Goal: Information Seeking & Learning: Learn about a topic

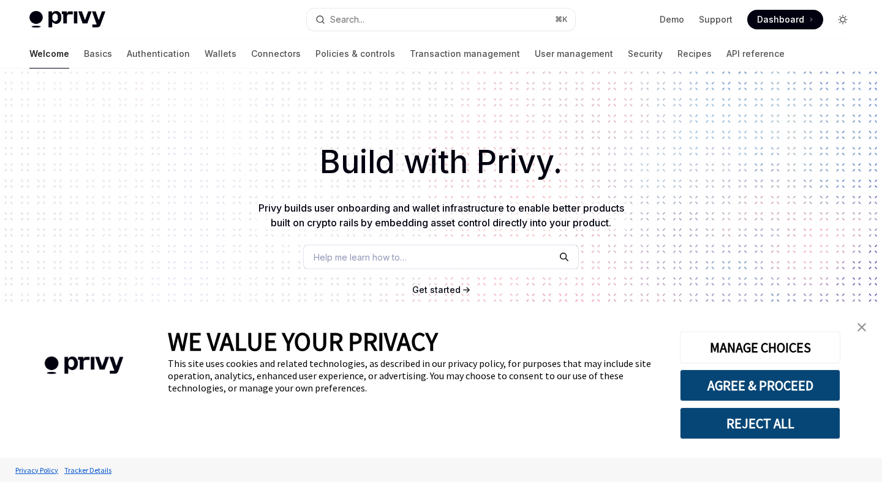
click at [847, 20] on icon "Toggle dark mode" at bounding box center [846, 20] width 1 height 0
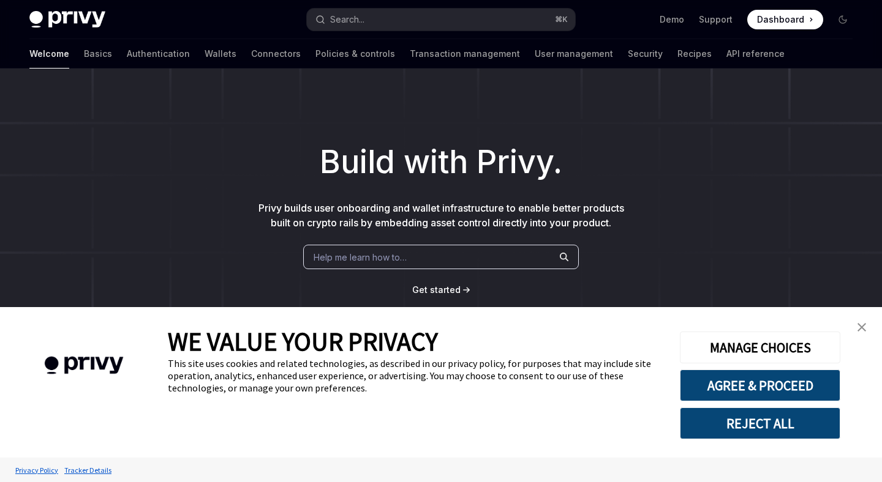
scroll to position [118, 0]
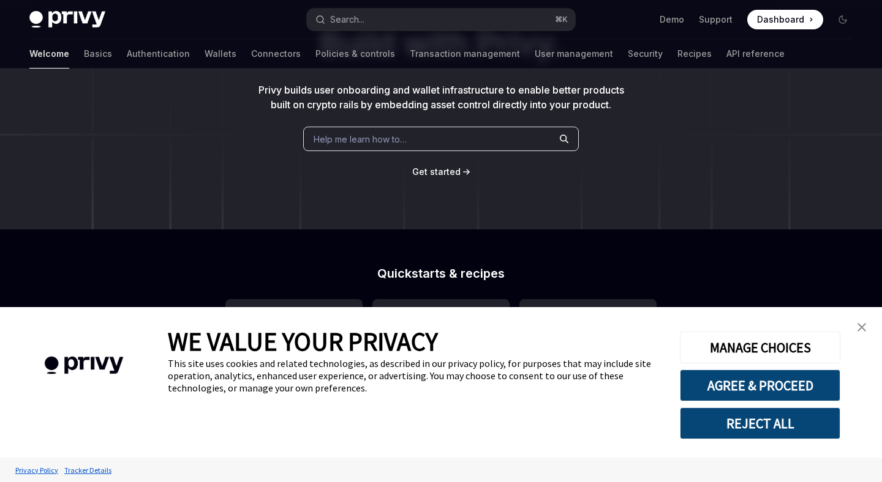
click at [856, 329] on link "close banner" at bounding box center [861, 327] width 24 height 24
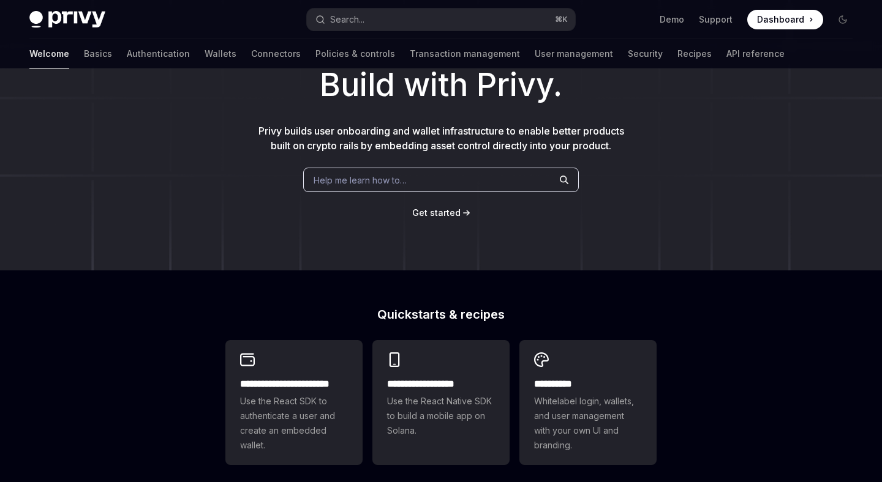
scroll to position [0, 0]
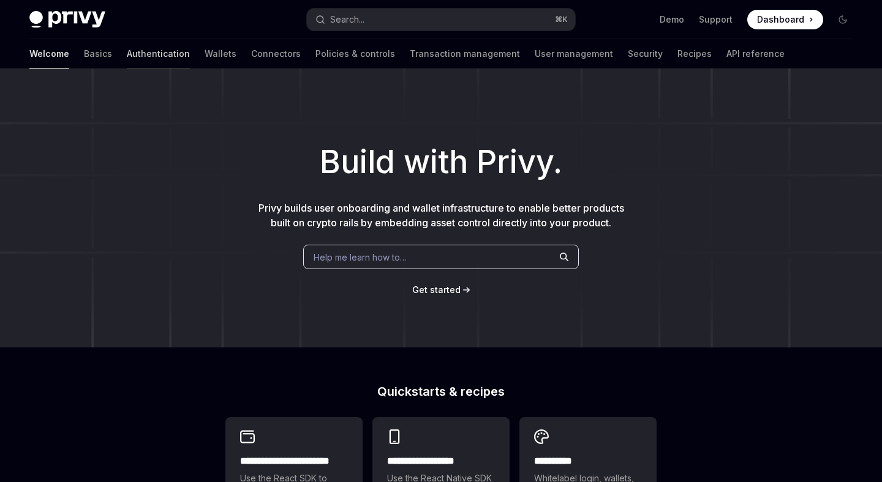
click at [127, 57] on link "Authentication" at bounding box center [158, 53] width 63 height 29
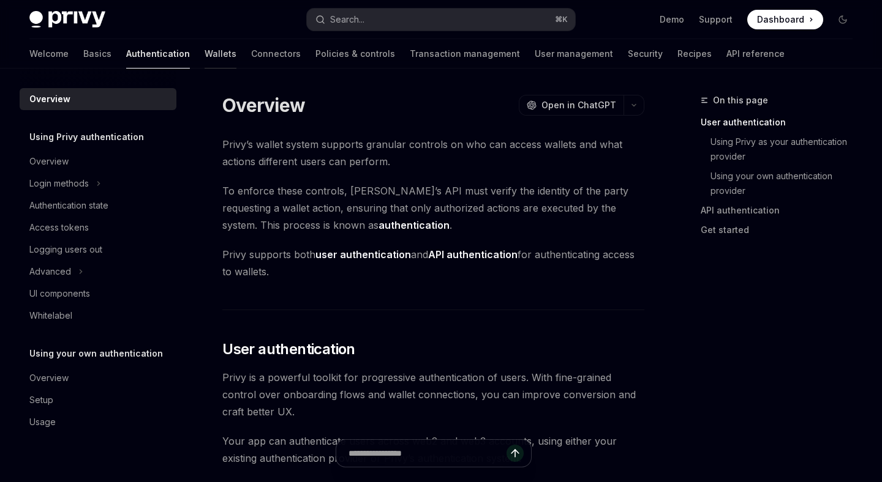
click at [204, 59] on link "Wallets" at bounding box center [220, 53] width 32 height 29
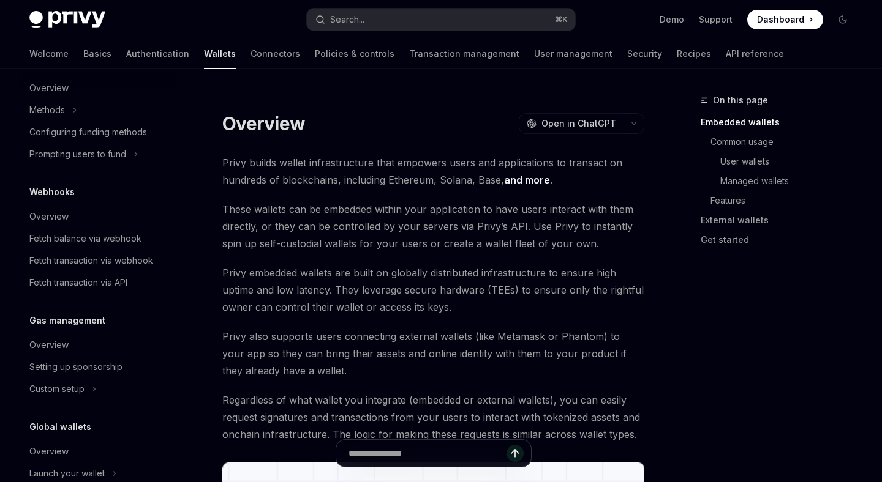
scroll to position [533, 0]
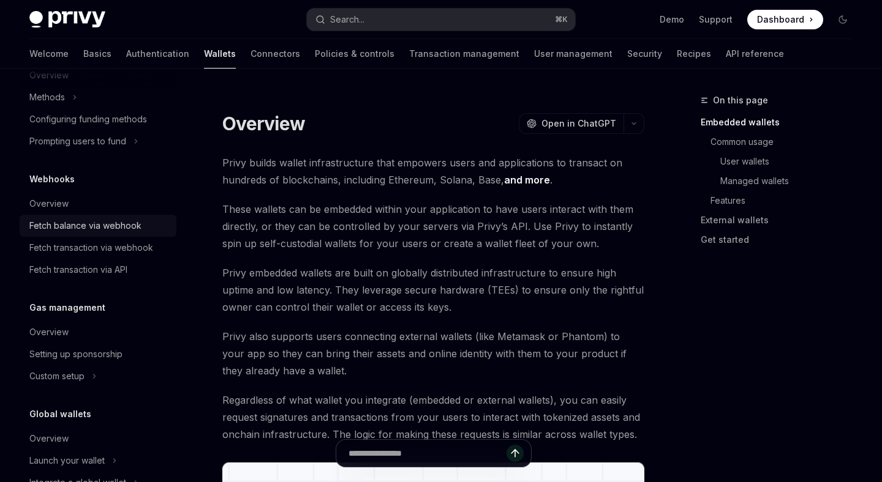
click at [124, 221] on div "Fetch balance via webhook" at bounding box center [85, 226] width 112 height 15
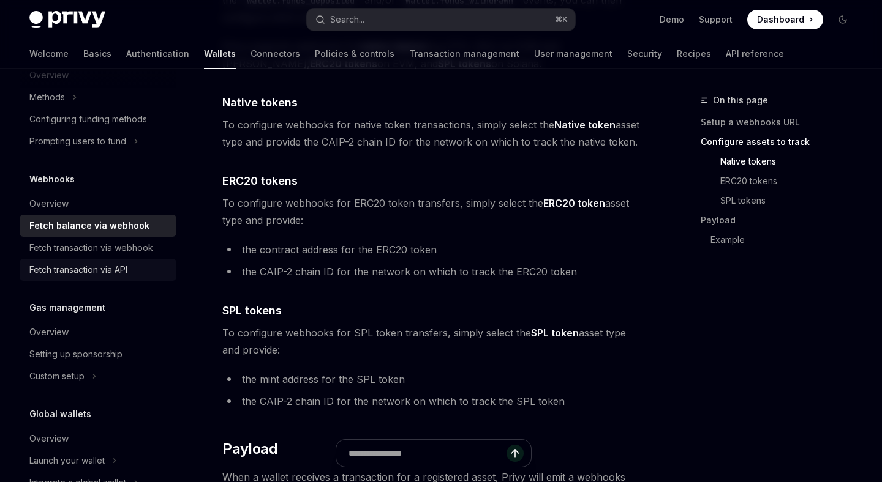
scroll to position [534, 0]
click at [131, 266] on div "Fetch transaction via API" at bounding box center [99, 269] width 140 height 15
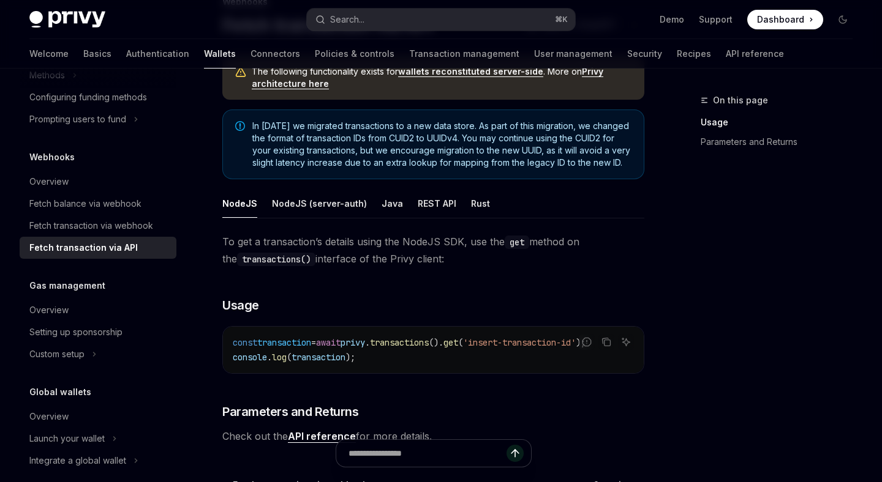
scroll to position [86, 0]
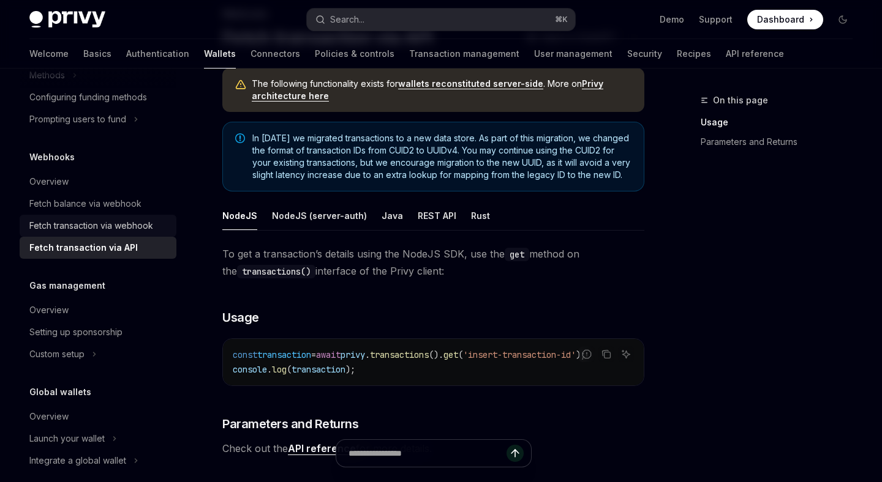
click at [152, 223] on div "Fetch transaction via webhook" at bounding box center [91, 226] width 124 height 15
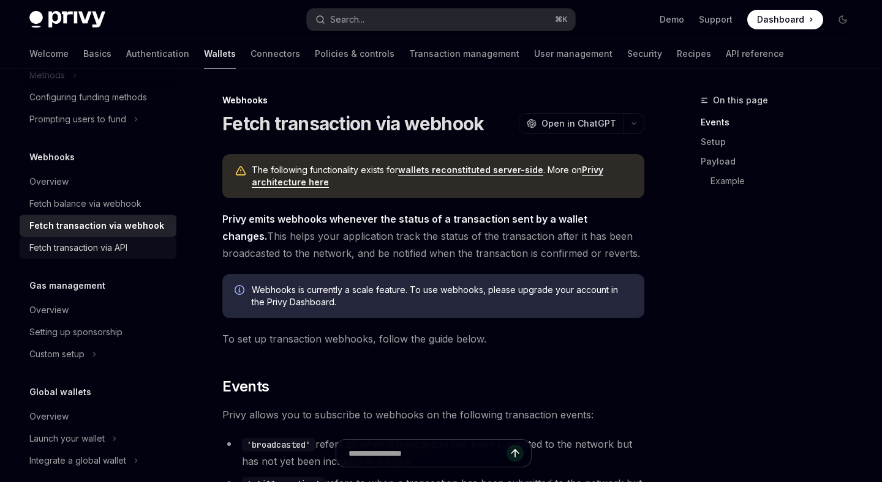
click at [136, 250] on div "Fetch transaction via API" at bounding box center [99, 248] width 140 height 15
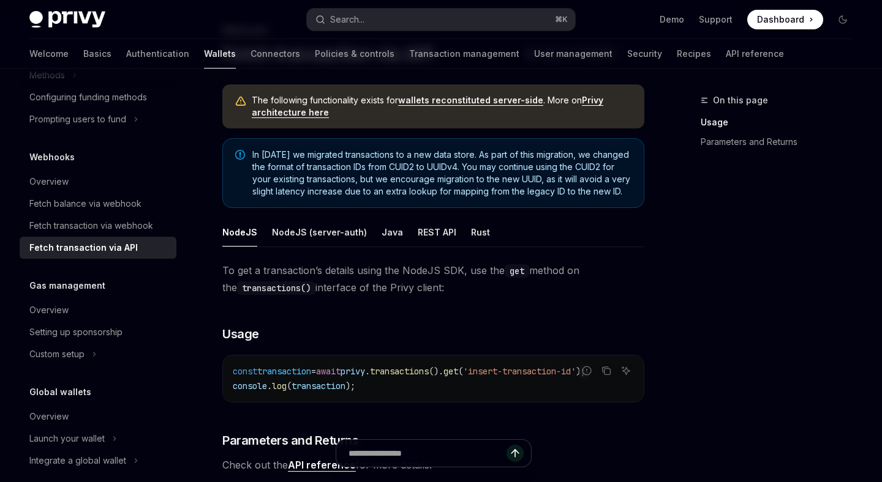
scroll to position [77, 0]
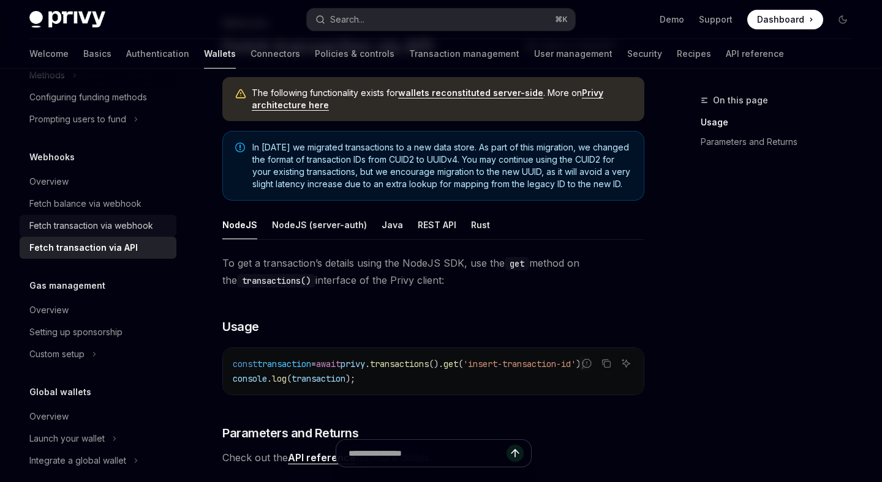
click at [145, 227] on div "Fetch transaction via webhook" at bounding box center [91, 226] width 124 height 15
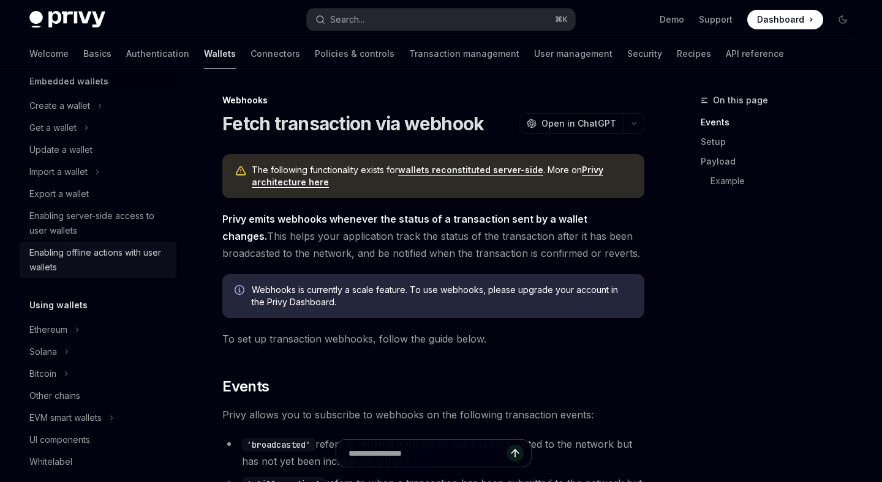
scroll to position [84, 0]
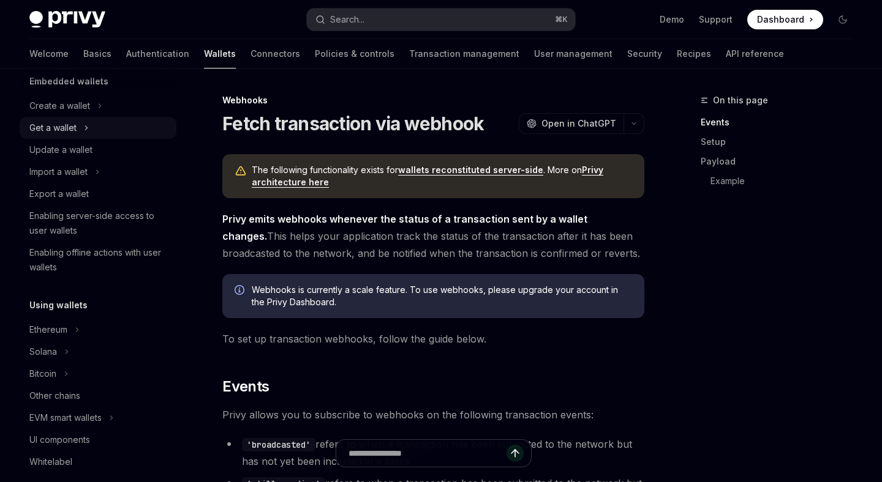
click at [103, 129] on button "Get a wallet" at bounding box center [98, 128] width 157 height 22
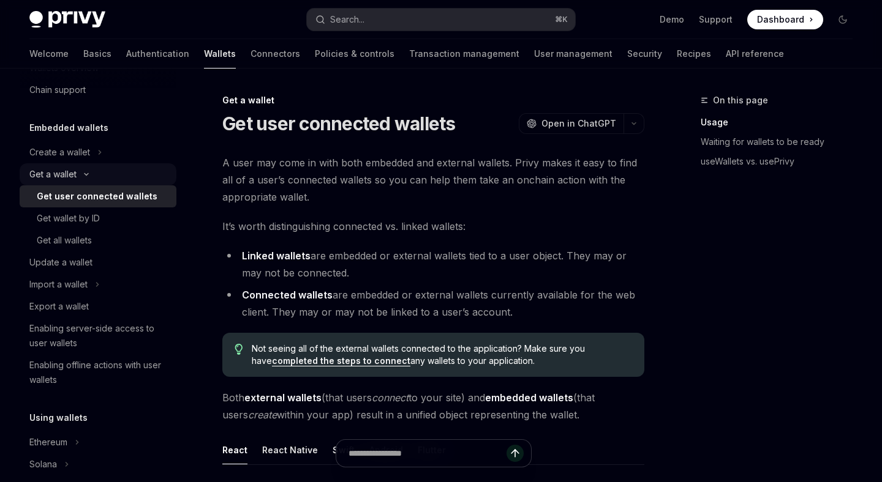
click at [122, 176] on button "Get a wallet" at bounding box center [98, 174] width 157 height 22
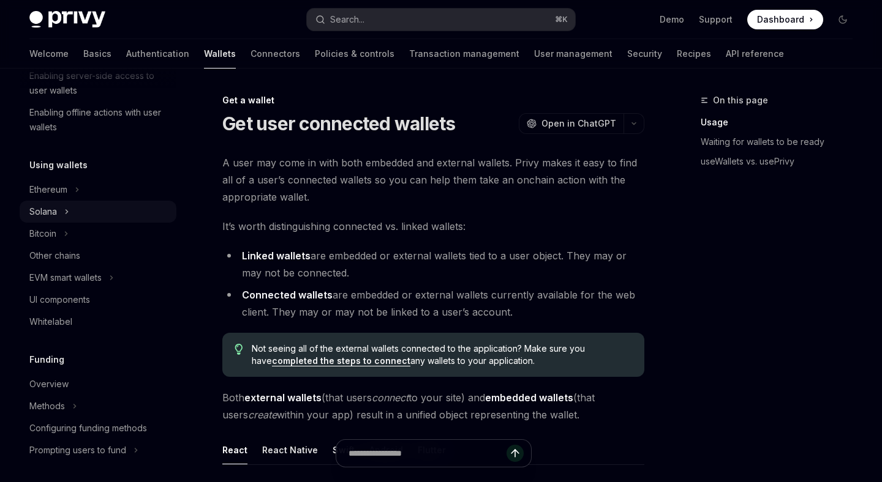
scroll to position [233, 0]
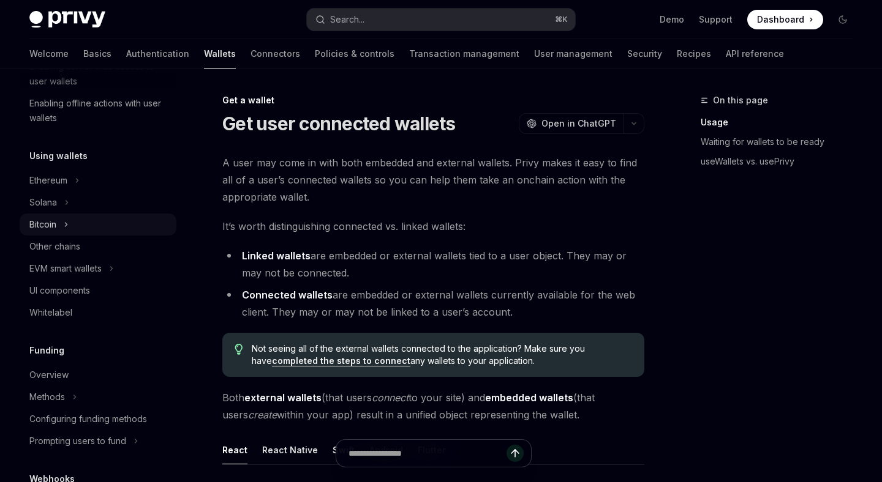
click at [91, 219] on button "Bitcoin" at bounding box center [98, 225] width 157 height 22
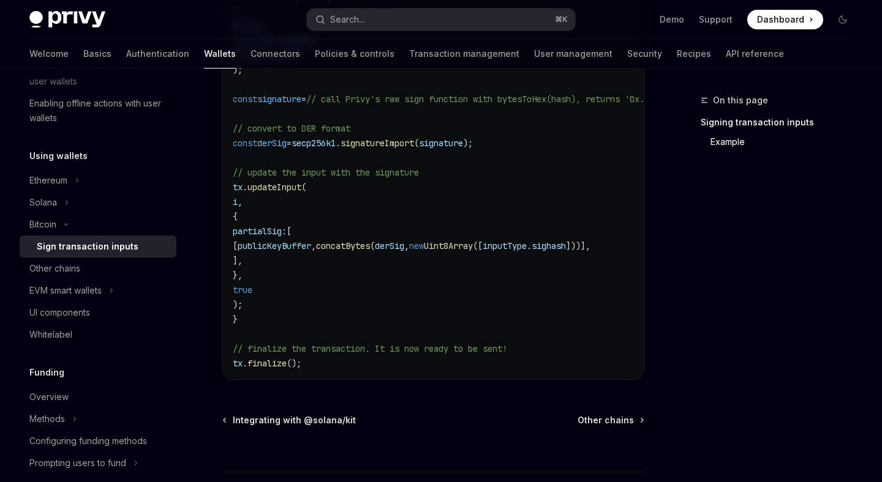
scroll to position [920, 0]
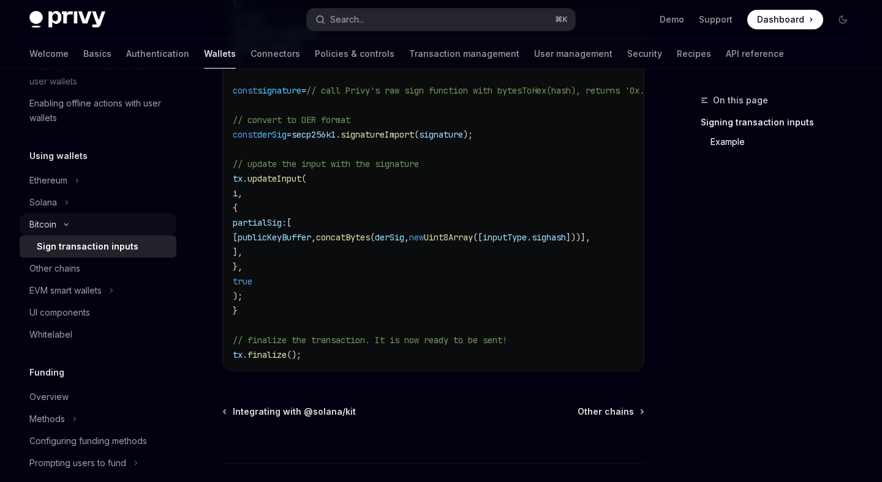
click at [131, 223] on button "Bitcoin" at bounding box center [98, 225] width 157 height 22
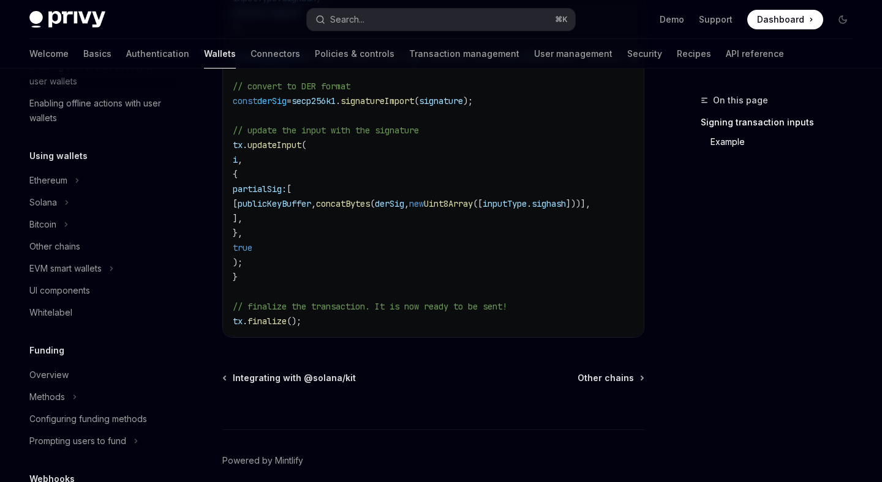
scroll to position [956, 0]
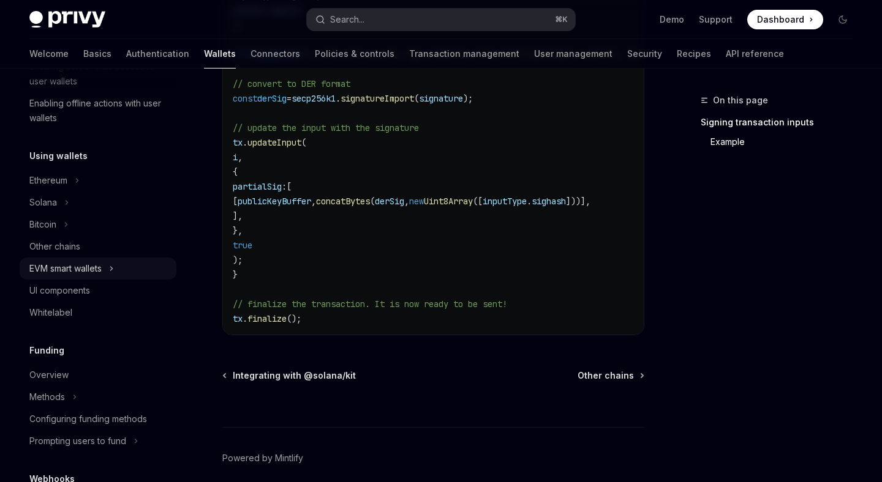
click at [129, 260] on button "EVM smart wallets" at bounding box center [98, 269] width 157 height 22
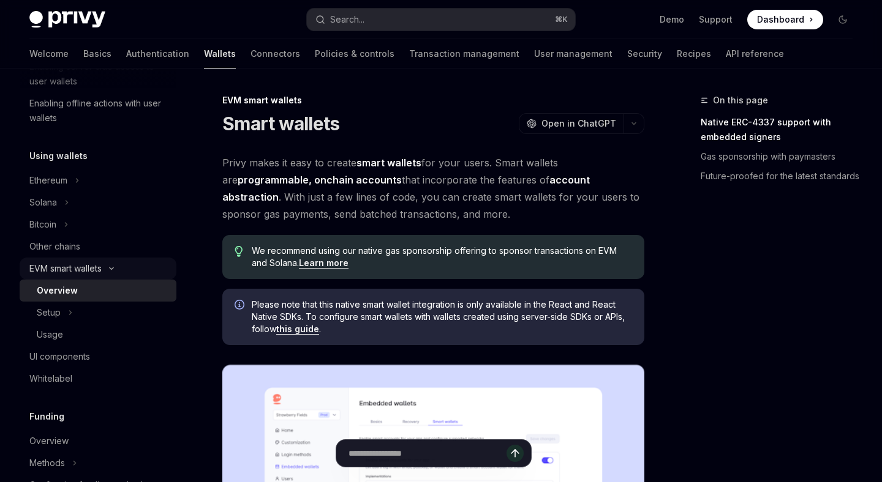
click at [126, 267] on button "EVM smart wallets" at bounding box center [98, 269] width 157 height 22
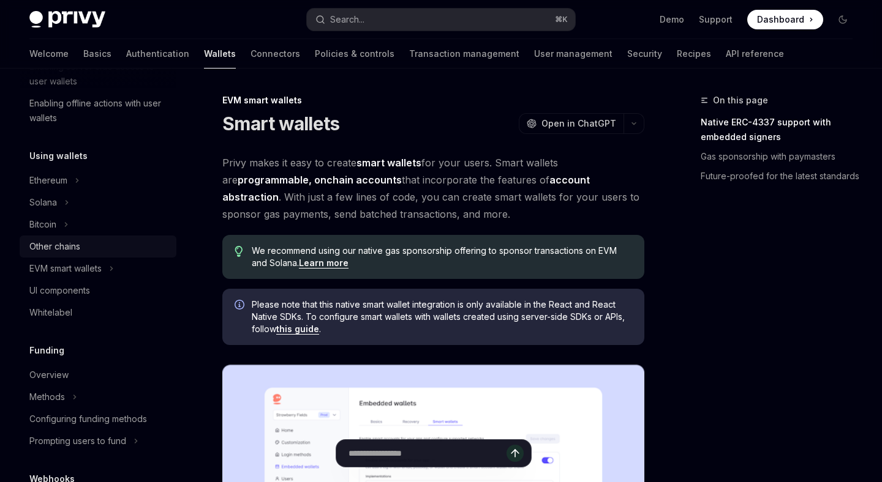
click at [104, 247] on div "Other chains" at bounding box center [99, 246] width 140 height 15
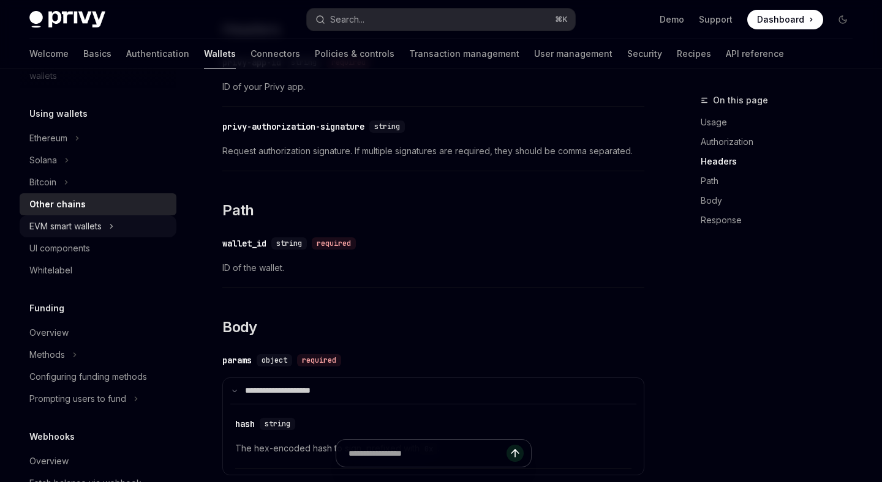
scroll to position [287, 0]
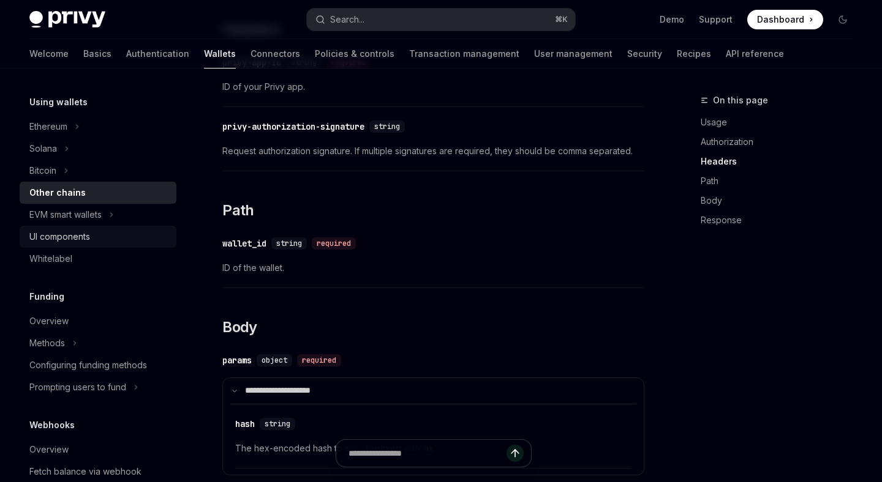
click at [97, 241] on div "UI components" at bounding box center [99, 237] width 140 height 15
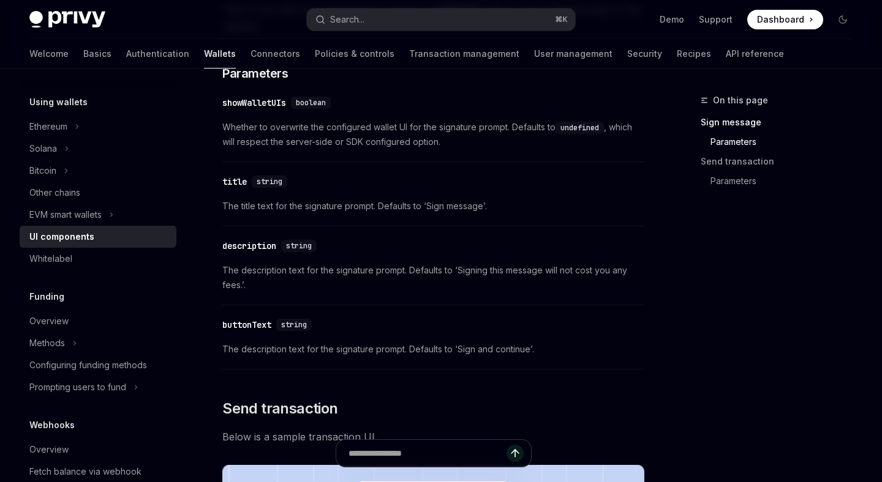
scroll to position [697, 0]
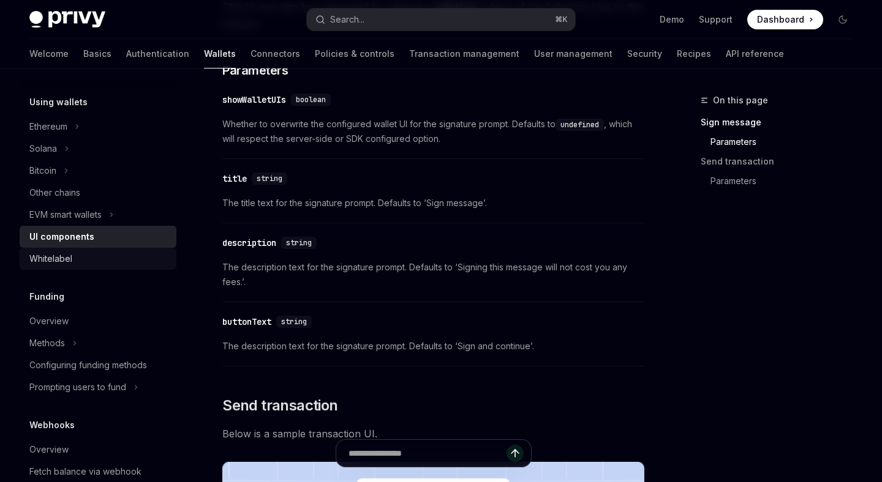
click at [110, 268] on link "Whitelabel" at bounding box center [98, 259] width 157 height 22
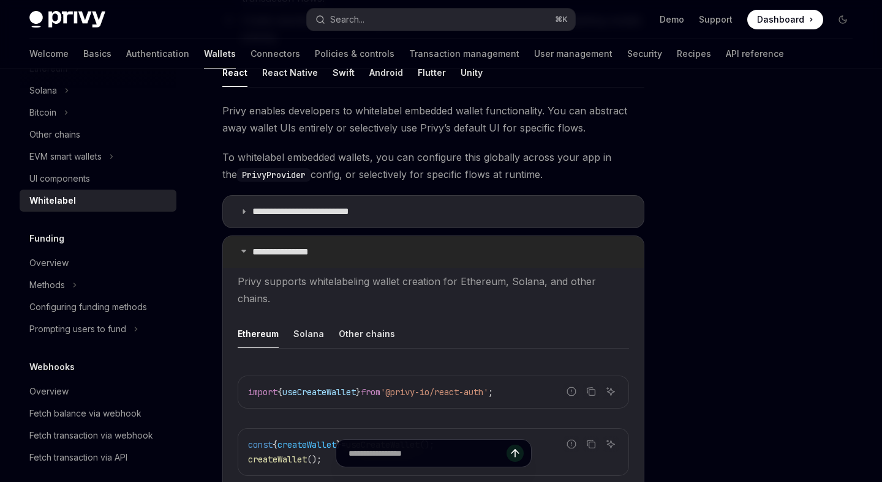
scroll to position [223, 0]
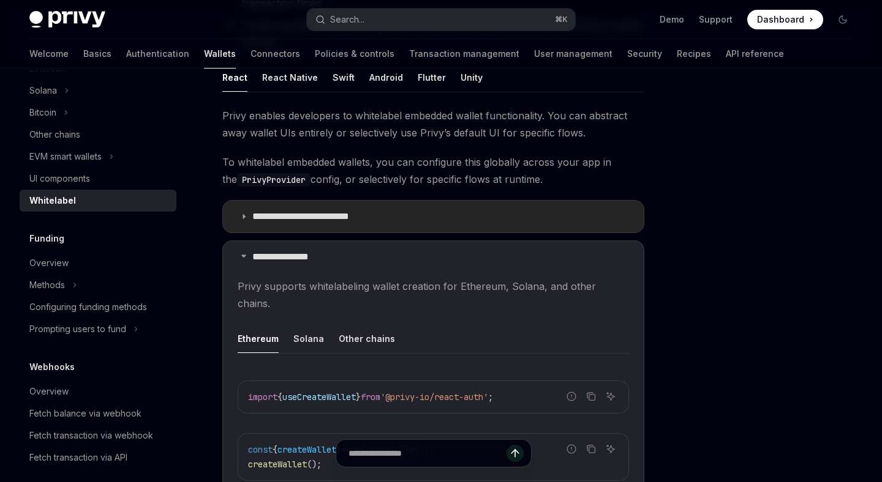
click at [280, 212] on p "**********" at bounding box center [311, 217] width 118 height 12
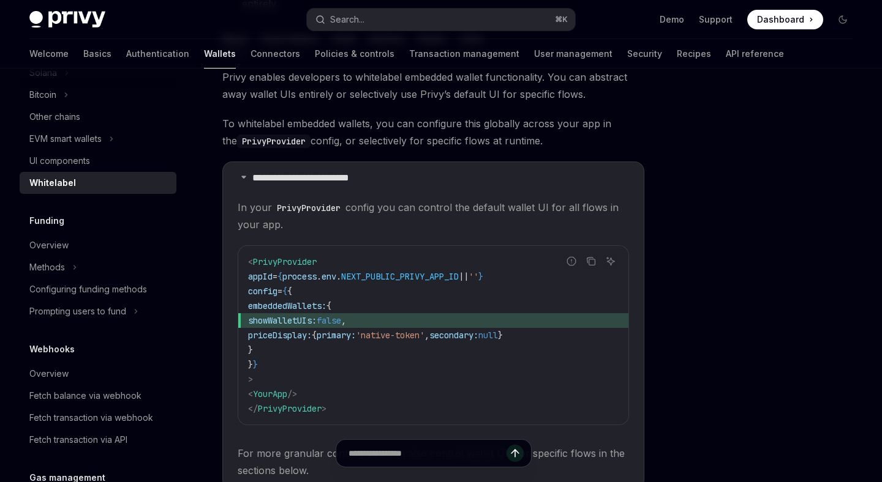
scroll to position [367, 0]
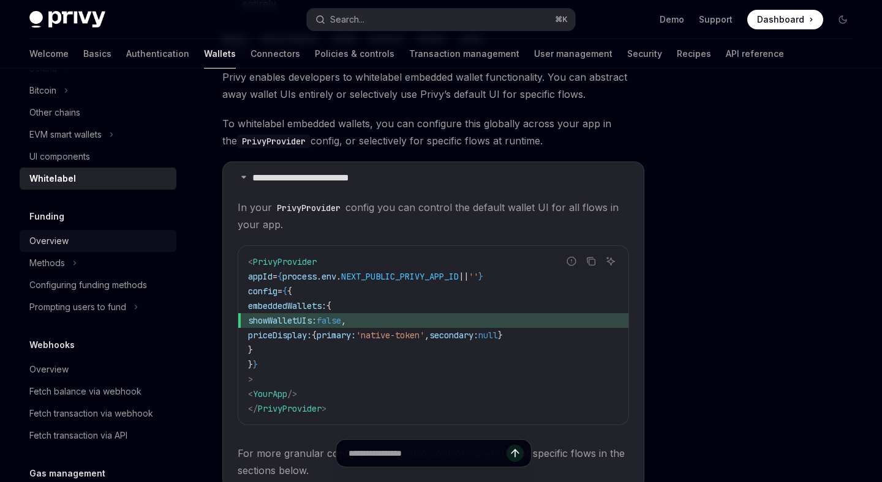
click at [61, 238] on div "Overview" at bounding box center [48, 241] width 39 height 15
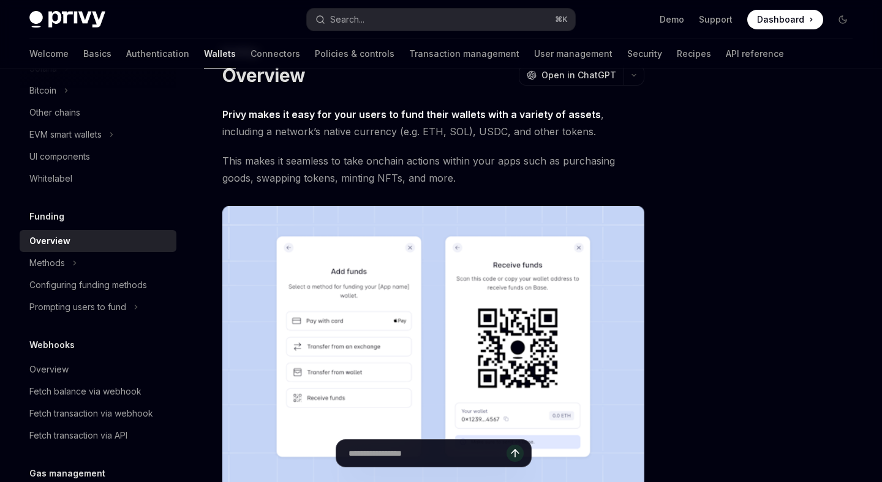
scroll to position [102, 0]
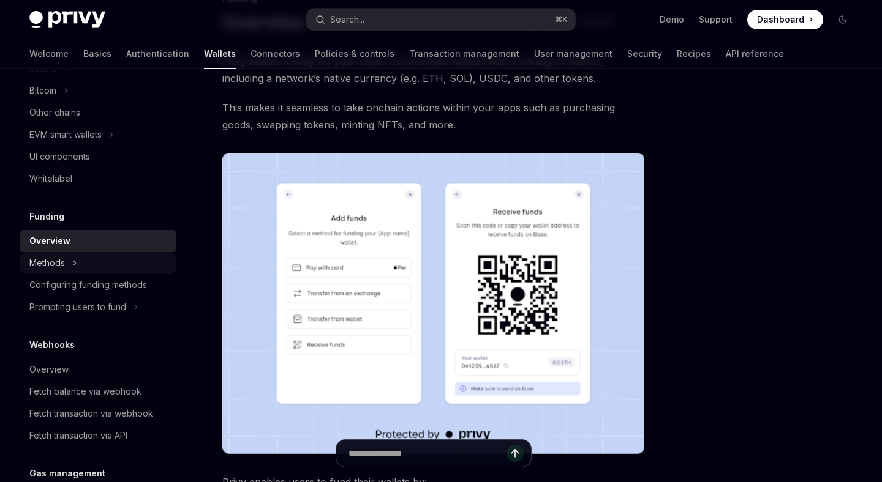
click at [114, 261] on button "Methods" at bounding box center [98, 263] width 157 height 22
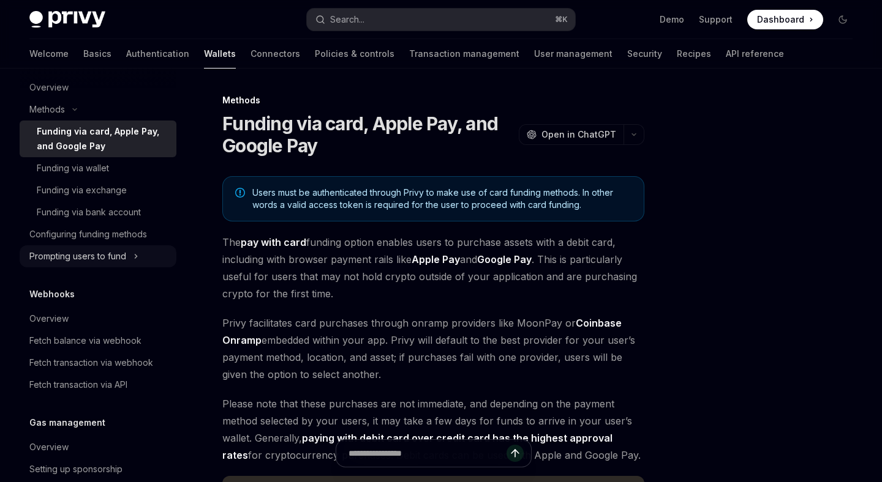
scroll to position [525, 0]
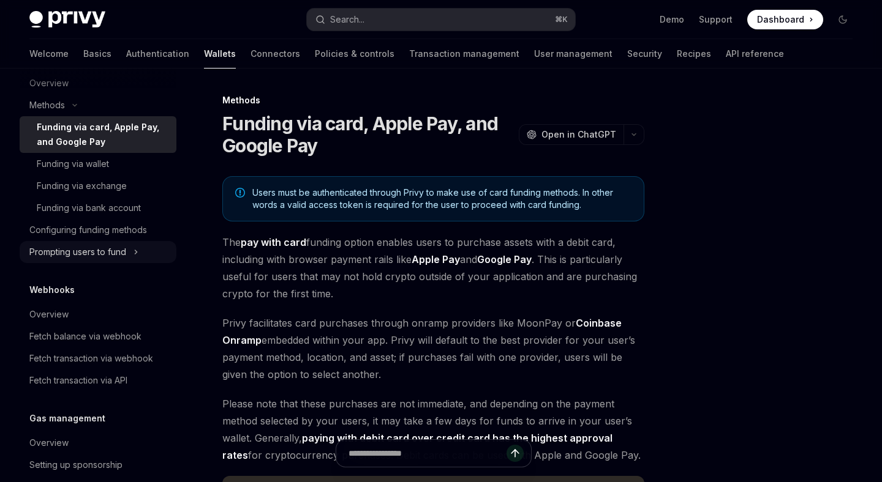
click at [122, 256] on div "Prompting users to fund" at bounding box center [77, 252] width 97 height 15
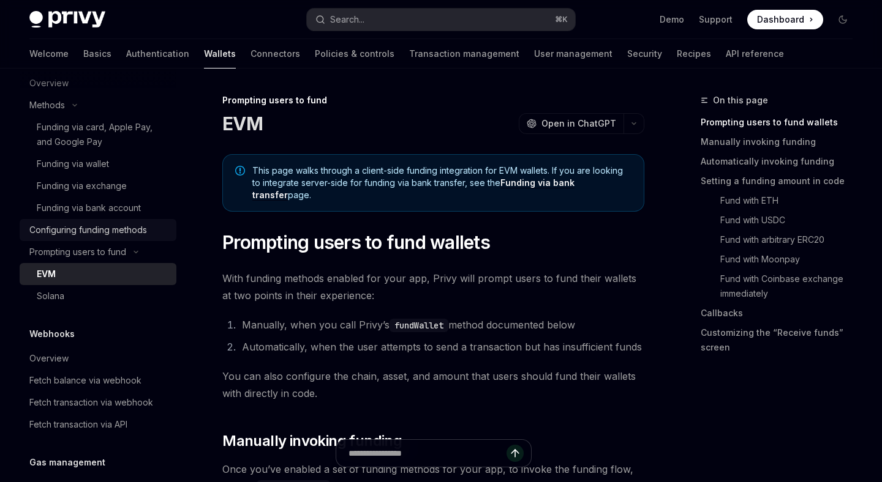
click at [119, 237] on div "Configuring funding methods" at bounding box center [88, 230] width 118 height 15
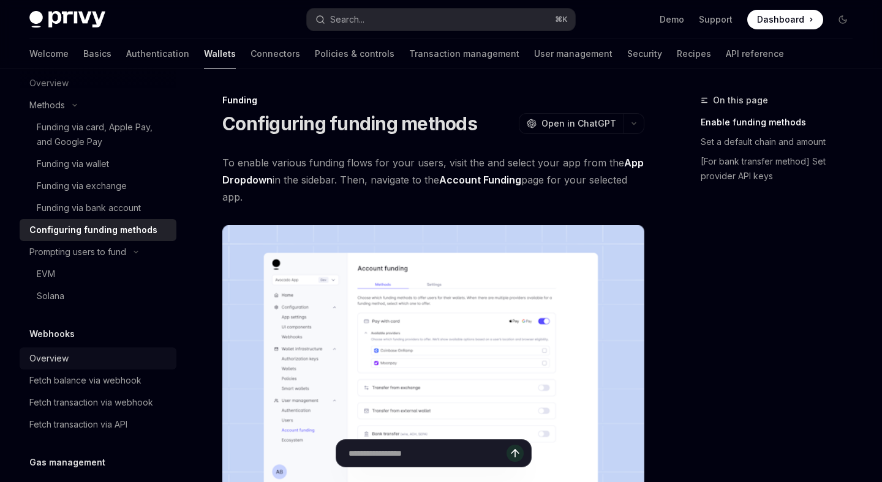
click at [108, 366] on div "Overview" at bounding box center [99, 358] width 140 height 15
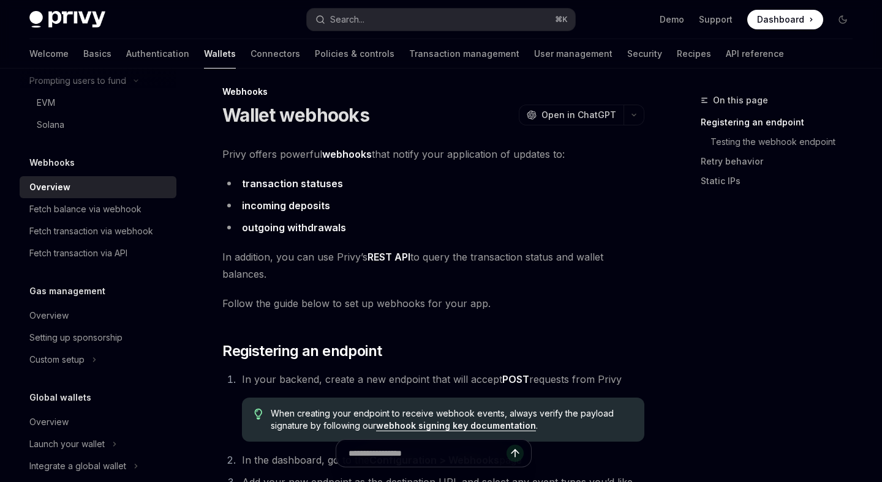
scroll to position [696, 0]
click at [137, 215] on div "Fetch balance via webhook" at bounding box center [85, 210] width 112 height 15
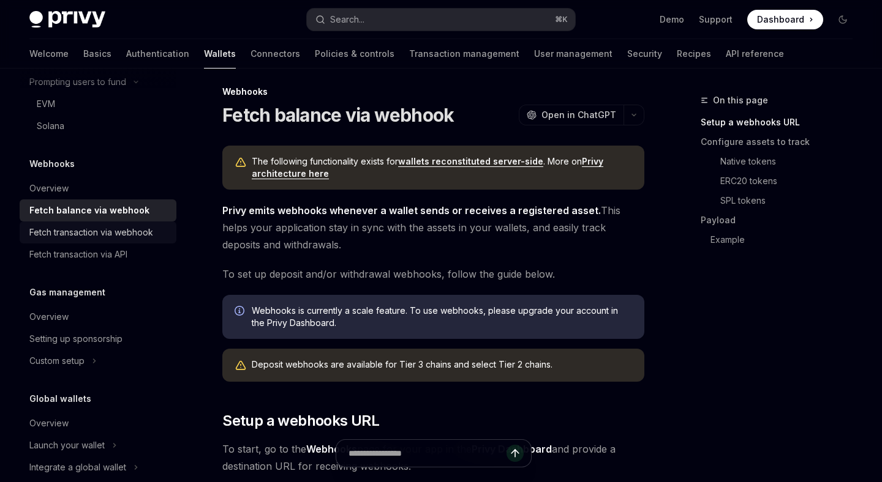
click at [140, 240] on link "Fetch transaction via webhook" at bounding box center [98, 233] width 157 height 22
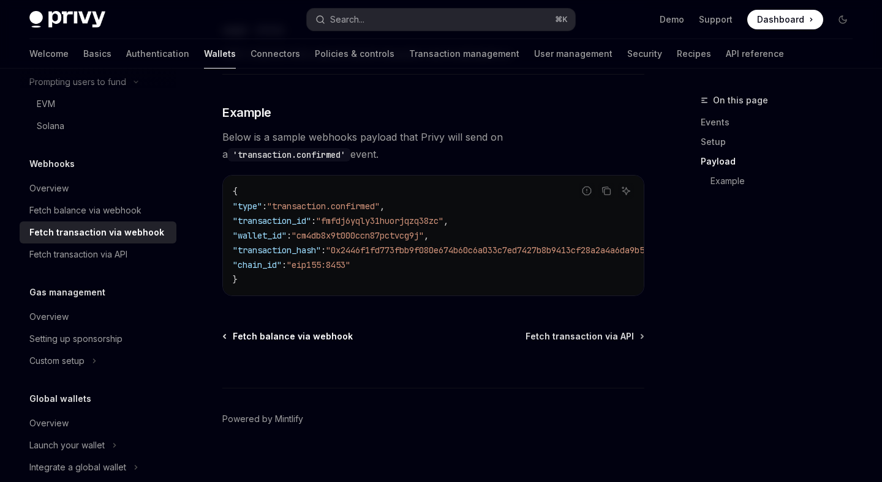
scroll to position [716, 0]
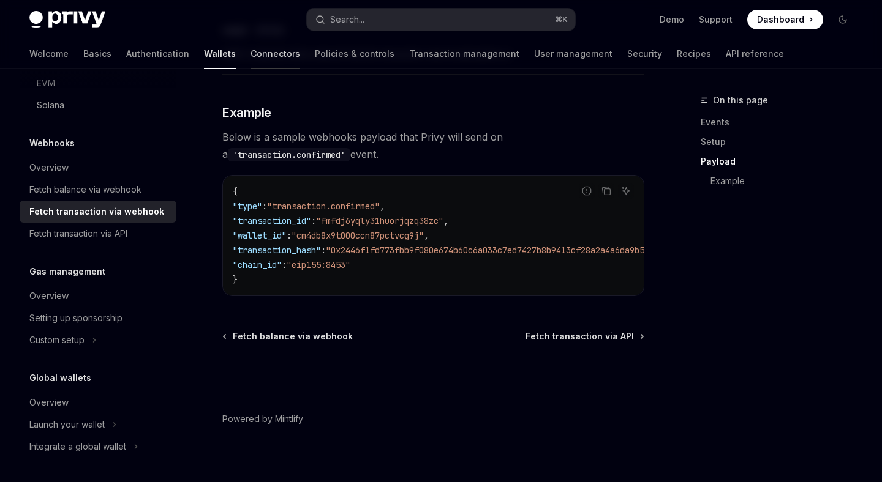
click at [250, 54] on link "Connectors" at bounding box center [275, 53] width 50 height 29
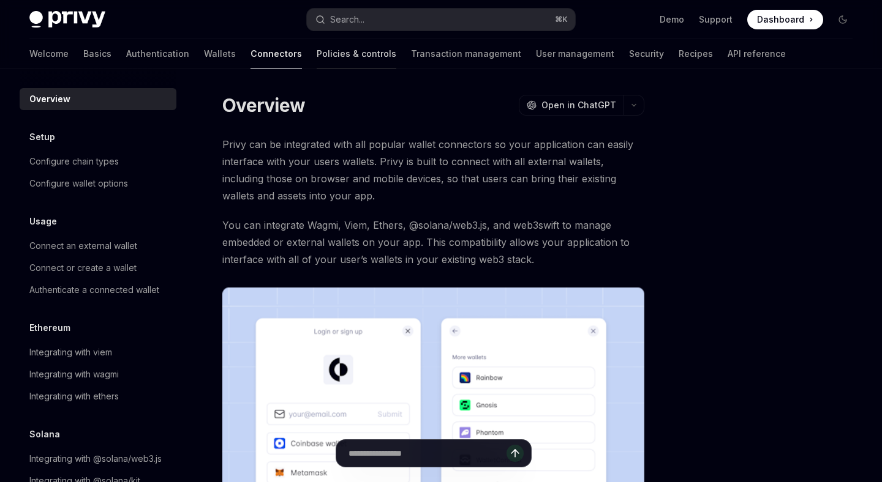
click at [317, 55] on link "Policies & controls" at bounding box center [357, 53] width 80 height 29
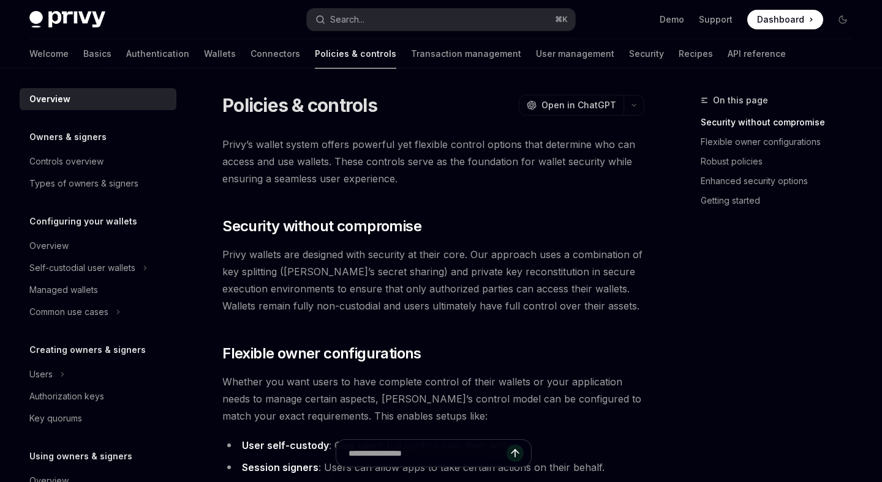
click at [98, 141] on h5 "Owners & signers" at bounding box center [67, 137] width 77 height 15
click at [411, 51] on link "Transaction management" at bounding box center [466, 53] width 110 height 29
type textarea "*"
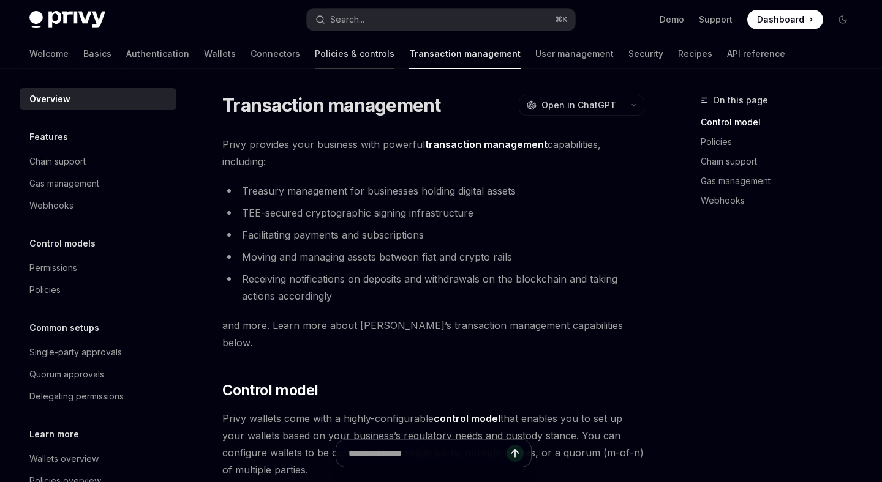
click at [315, 53] on link "Policies & controls" at bounding box center [355, 53] width 80 height 29
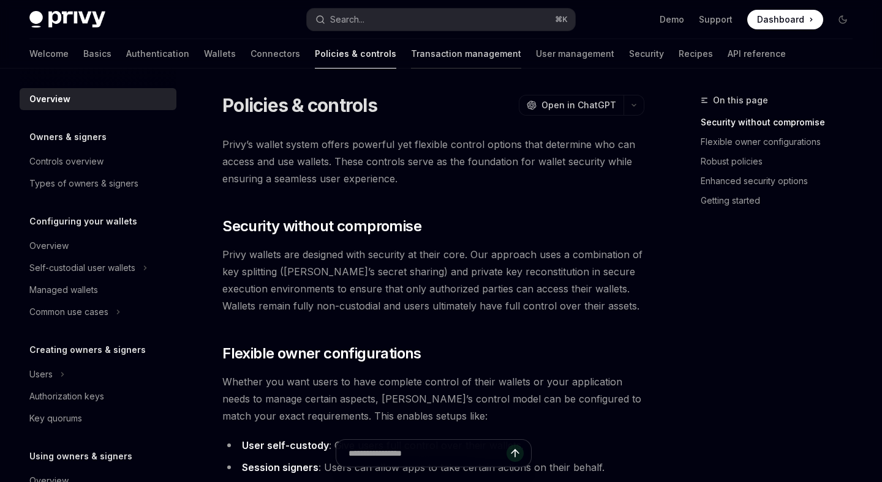
type textarea "*"
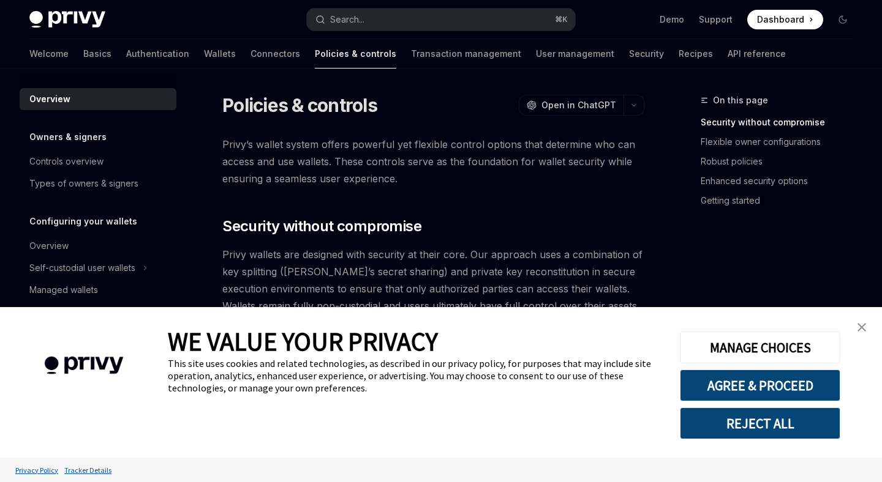
click at [861, 326] on img "close banner" at bounding box center [861, 327] width 9 height 9
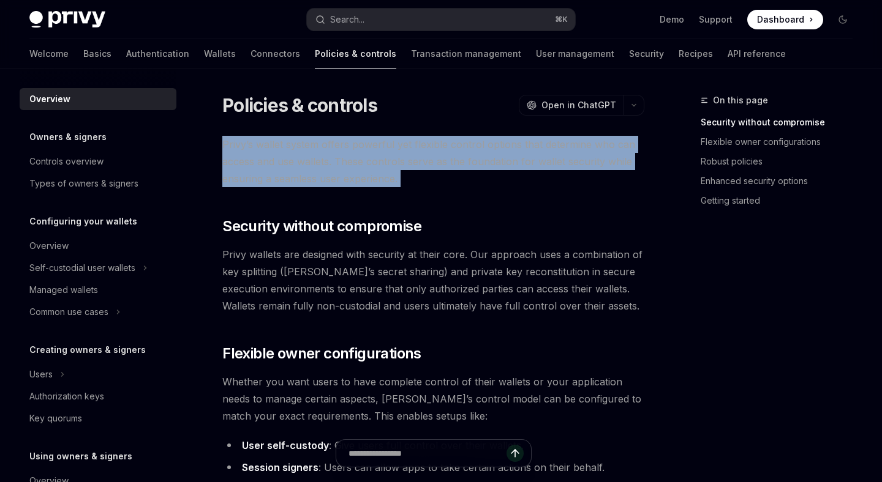
drag, startPoint x: 449, startPoint y: 192, endPoint x: 404, endPoint y: 124, distance: 80.8
drag, startPoint x: 244, startPoint y: 127, endPoint x: 356, endPoint y: 194, distance: 131.2
